Goal: Task Accomplishment & Management: Manage account settings

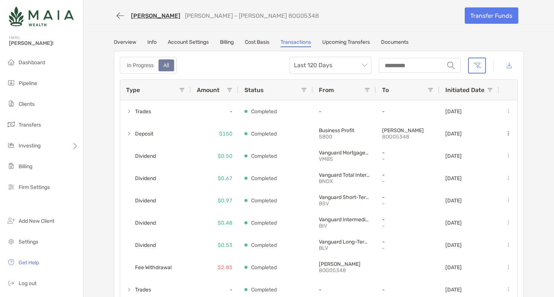
click at [29, 20] on img at bounding box center [41, 16] width 65 height 27
click at [17, 17] on img at bounding box center [41, 16] width 65 height 27
click at [41, 102] on li "Clients" at bounding box center [41, 104] width 83 height 15
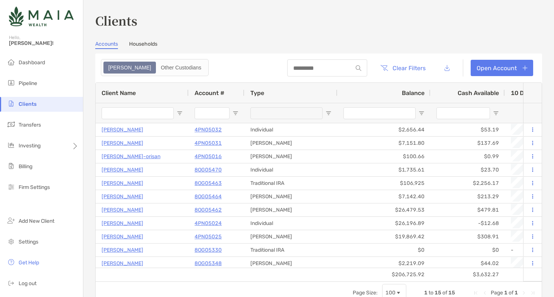
click at [41, 102] on li "Clients" at bounding box center [41, 104] width 83 height 15
click at [34, 105] on span "Clients" at bounding box center [28, 104] width 18 height 6
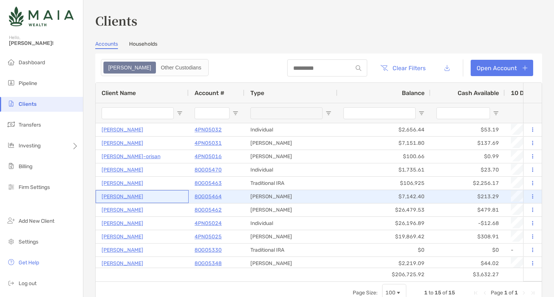
click at [132, 195] on p "[PERSON_NAME]" at bounding box center [123, 196] width 42 height 9
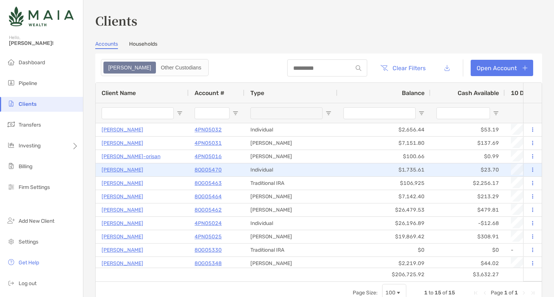
click at [128, 173] on p "[PERSON_NAME]" at bounding box center [123, 169] width 42 height 9
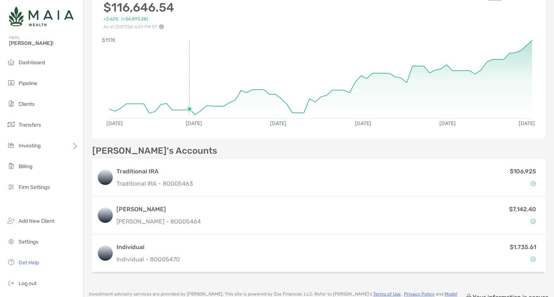
scroll to position [164, 0]
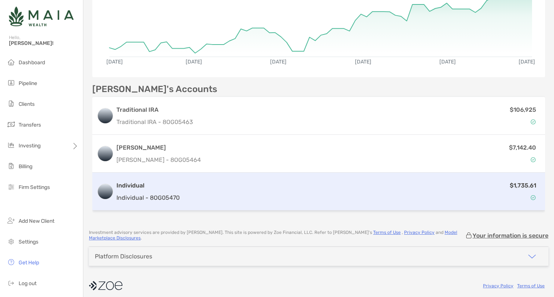
click at [331, 177] on div "Individual Individual - 8OG05470 $1,735.61" at bounding box center [318, 192] width 453 height 38
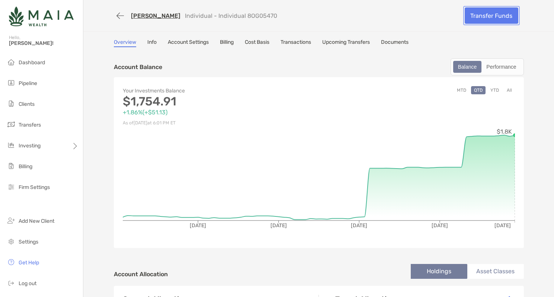
click at [496, 13] on link "Transfer Funds" at bounding box center [491, 15] width 54 height 16
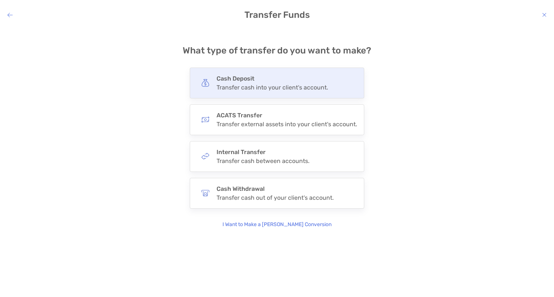
click at [293, 80] on h4 "Cash Deposit" at bounding box center [272, 78] width 112 height 7
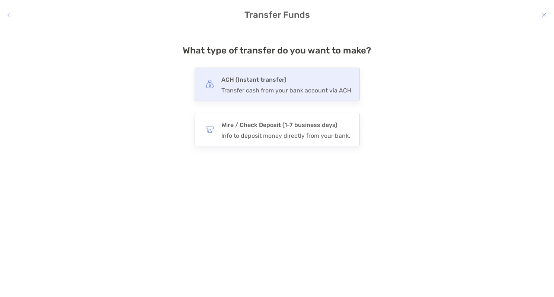
click at [291, 85] on div "ACH (Instant transfer) Transfer cash from your bank account via ACH." at bounding box center [286, 84] width 131 height 19
click at [0, 0] on input "***" at bounding box center [0, 0] width 0 height 0
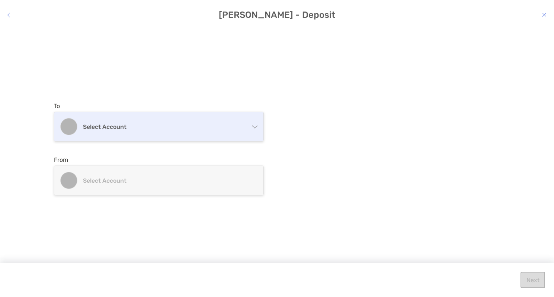
click at [185, 129] on h4 "Select account" at bounding box center [163, 126] width 161 height 7
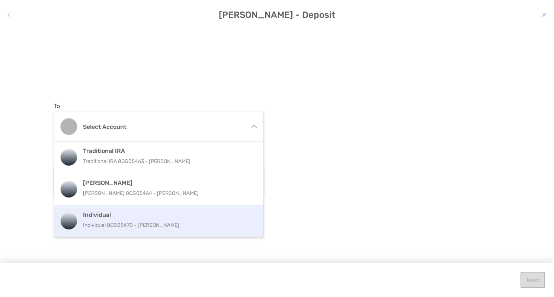
click at [161, 216] on h4 "Individual" at bounding box center [167, 215] width 168 height 7
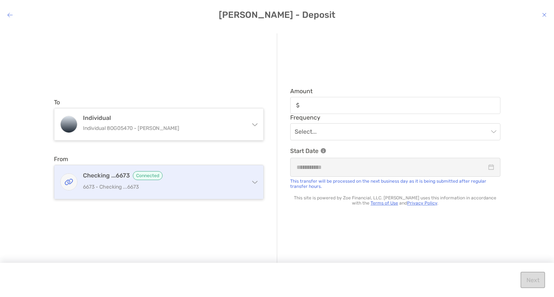
click at [162, 188] on p "6673 - Checking ...6673" at bounding box center [163, 187] width 161 height 9
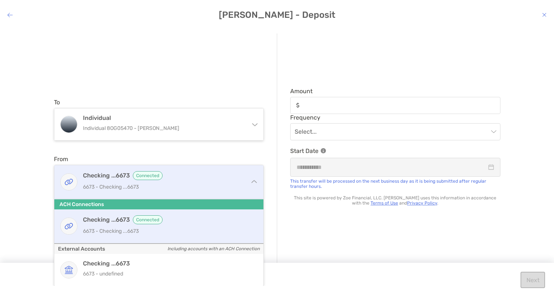
click at [197, 183] on p "6673 - Checking ...6673" at bounding box center [163, 187] width 161 height 9
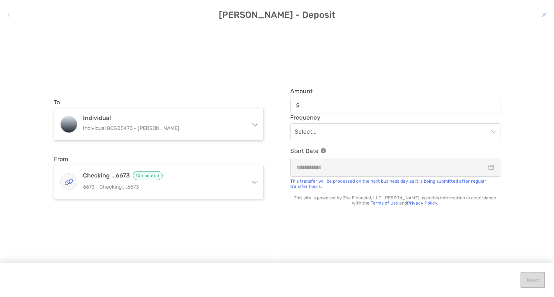
click at [334, 102] on div "modal" at bounding box center [395, 105] width 210 height 17
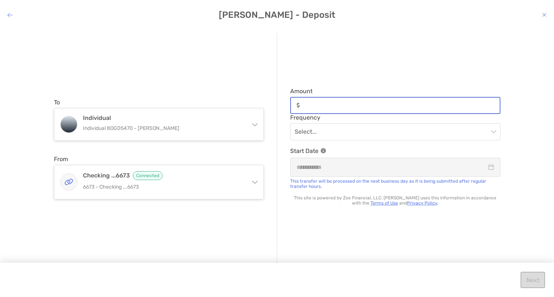
click at [334, 102] on input "Amount" at bounding box center [401, 105] width 197 height 6
type input "***"
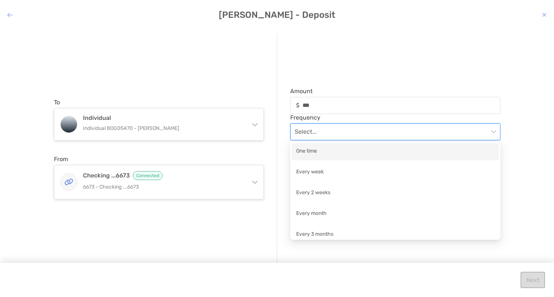
click at [335, 135] on input "modal" at bounding box center [391, 132] width 194 height 16
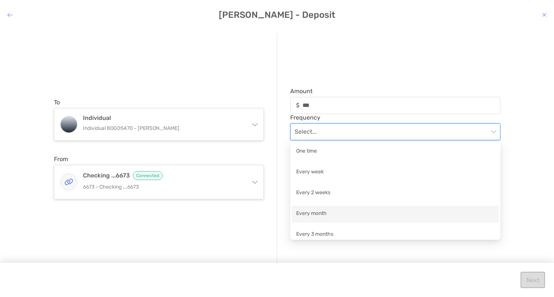
click at [339, 215] on div "Every month" at bounding box center [395, 214] width 198 height 9
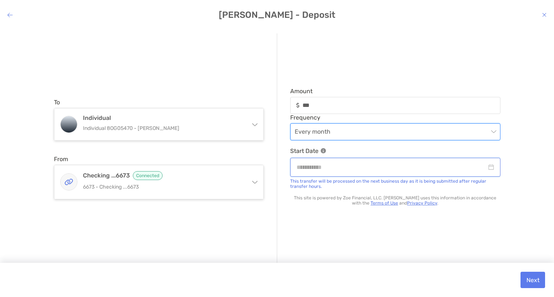
click at [343, 166] on input "modal" at bounding box center [391, 167] width 190 height 9
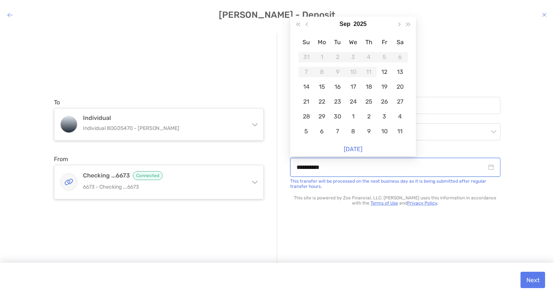
type input "**********"
click at [218, 64] on div "To Individual Individual 8OG05470 - [PERSON_NAME] Traditional IRA Traditional I…" at bounding box center [165, 148] width 223 height 231
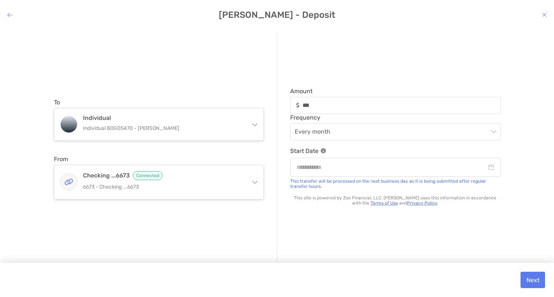
click at [545, 15] on icon "modal" at bounding box center [544, 15] width 4 height 6
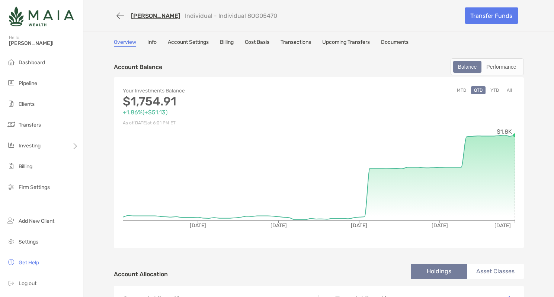
click at [299, 42] on link "Transactions" at bounding box center [295, 43] width 30 height 8
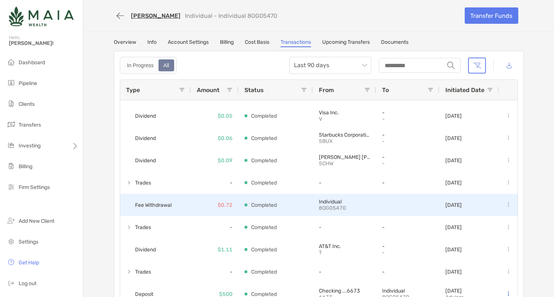
scroll to position [62, 0]
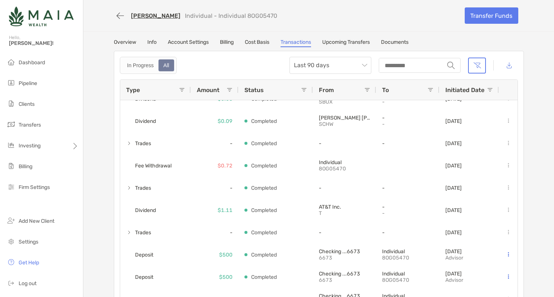
click at [125, 41] on link "Overview" at bounding box center [125, 43] width 22 height 8
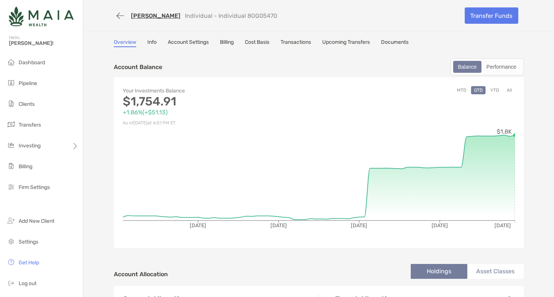
click at [154, 42] on link "Info" at bounding box center [151, 43] width 9 height 8
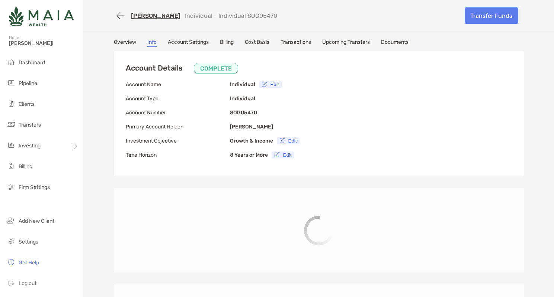
type input "**********"
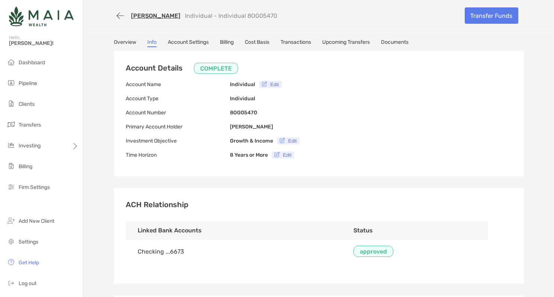
click at [192, 42] on link "Account Settings" at bounding box center [188, 43] width 41 height 8
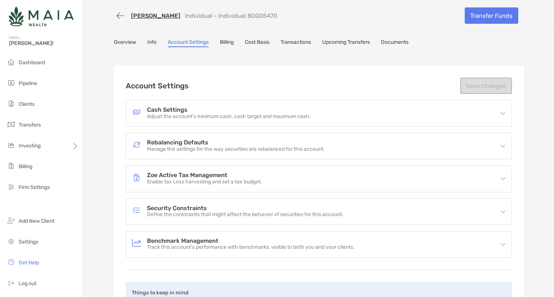
click at [221, 42] on link "Billing" at bounding box center [227, 43] width 14 height 8
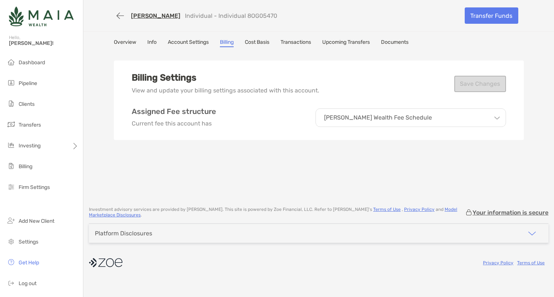
click at [269, 43] on link "Cost Basis" at bounding box center [257, 43] width 25 height 8
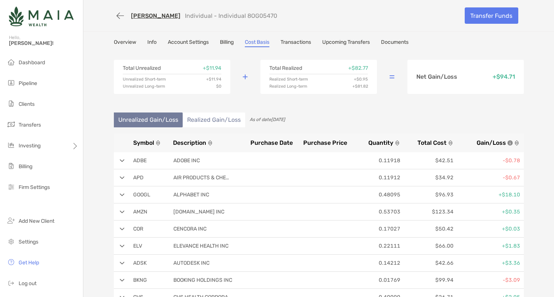
click at [306, 41] on link "Transactions" at bounding box center [295, 43] width 30 height 8
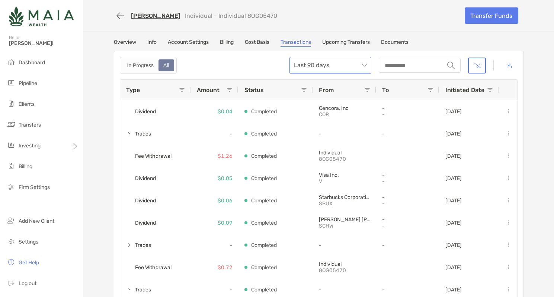
click at [359, 61] on span "Last 90 days" at bounding box center [330, 65] width 73 height 16
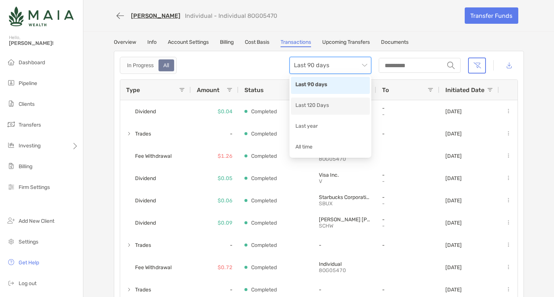
click at [338, 106] on div "Last 120 Days" at bounding box center [330, 106] width 70 height 9
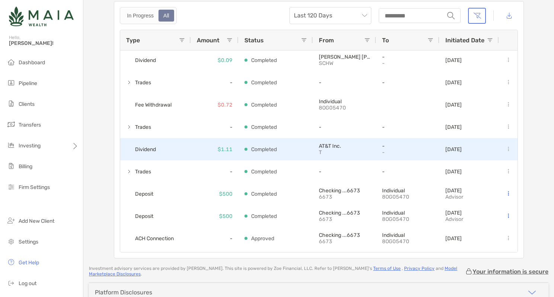
scroll to position [109, 0]
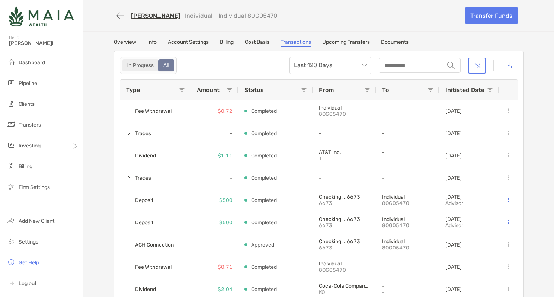
click at [149, 63] on div "In Progress" at bounding box center [140, 65] width 35 height 10
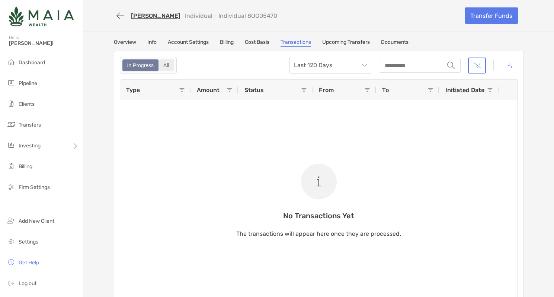
click at [165, 64] on div "All" at bounding box center [166, 65] width 14 height 10
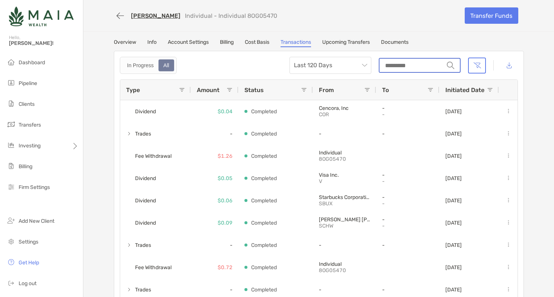
click at [411, 65] on input "string" at bounding box center [411, 65] width 64 height 13
click at [182, 87] on span at bounding box center [182, 90] width 6 height 6
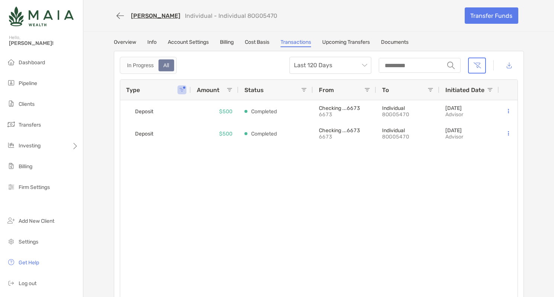
click at [339, 194] on div "Deposit $500 Completed Checking ...6673 6673 Individual 8OG05470 [DATE] Advisor…" at bounding box center [318, 201] width 397 height 202
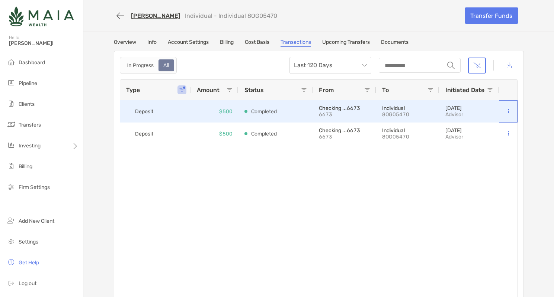
click at [508, 111] on icon at bounding box center [508, 111] width 1 height 5
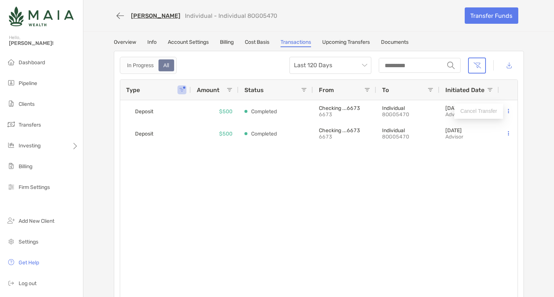
click at [465, 163] on div "Deposit $500 Completed Checking ...6673 6673 Individual 8OG05470 [DATE] Advisor…" at bounding box center [318, 201] width 397 height 202
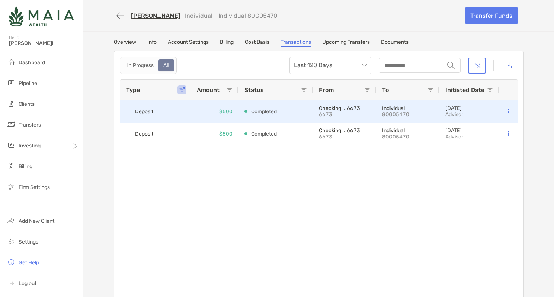
click at [448, 112] on p "Advisor" at bounding box center [454, 115] width 18 height 6
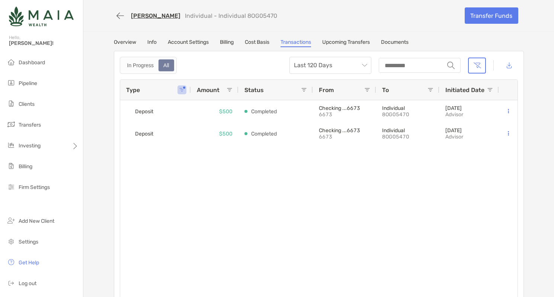
click at [427, 188] on div "Deposit $500 Completed Checking ...6673 6673 Individual 8OG05470 [DATE] Advisor…" at bounding box center [318, 201] width 397 height 202
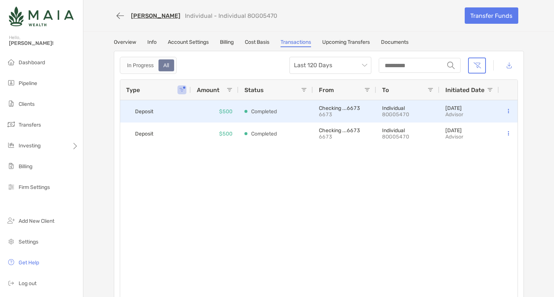
click at [175, 115] on div "Deposit" at bounding box center [155, 111] width 71 height 22
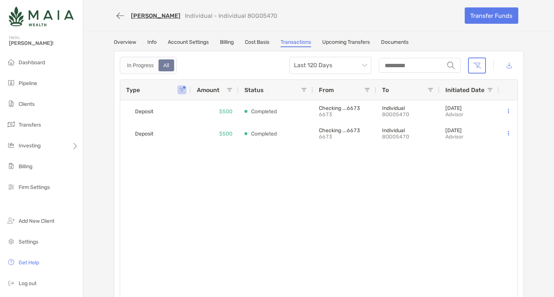
click at [181, 174] on div "Deposit $500 Completed Checking ...6673 6673 Individual 8OG05470 [DATE] Advisor…" at bounding box center [318, 201] width 397 height 202
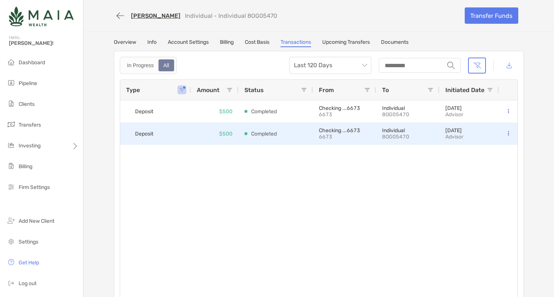
click at [217, 133] on div "$500" at bounding box center [215, 134] width 48 height 22
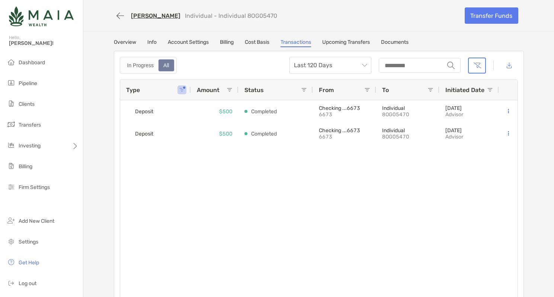
click at [211, 163] on div "Deposit $500 Completed Checking ...6673 6673 Individual 8OG05470 [DATE] Advisor…" at bounding box center [318, 201] width 397 height 202
